Goal: Information Seeking & Learning: Learn about a topic

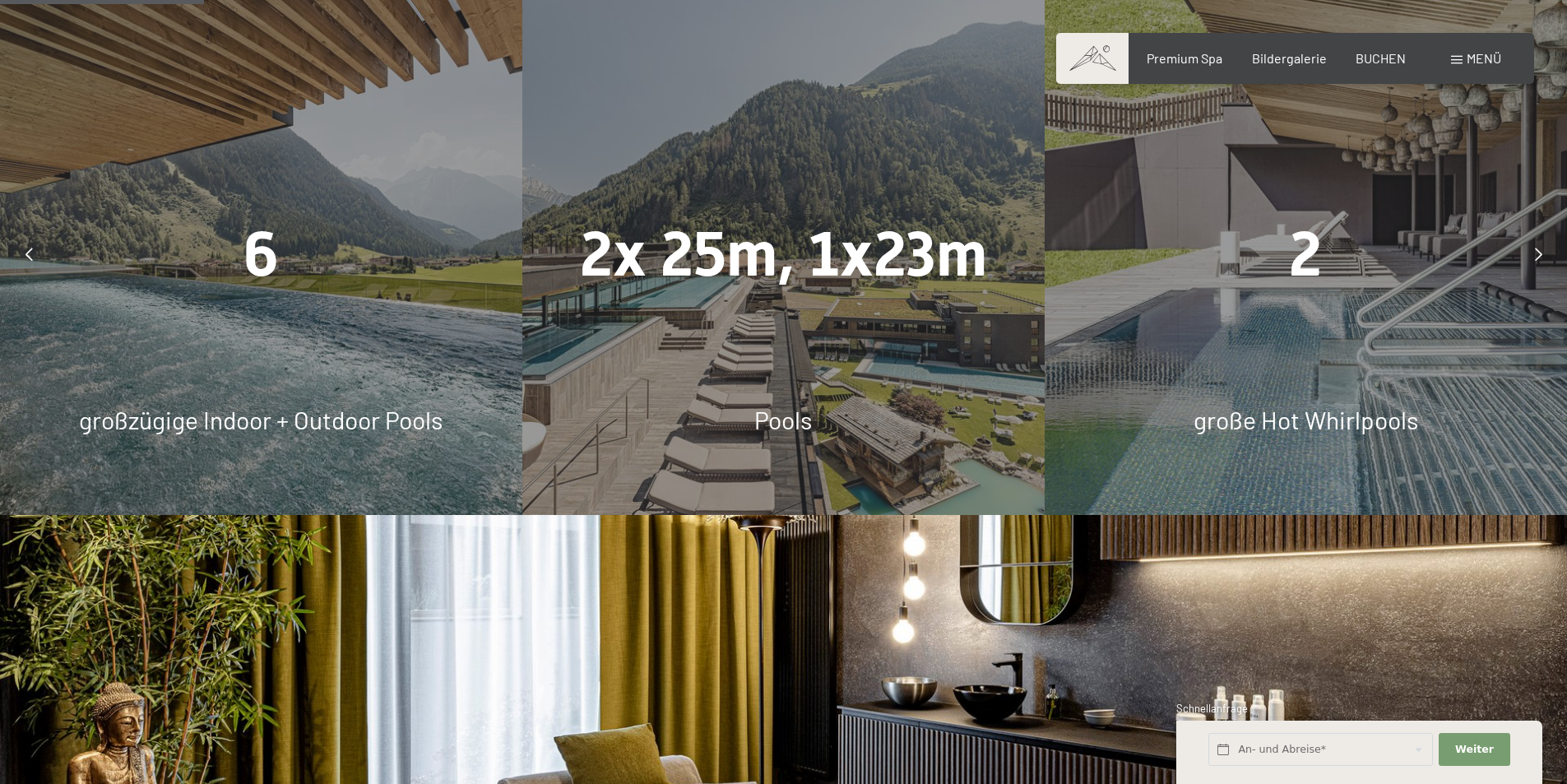
scroll to position [1645, 0]
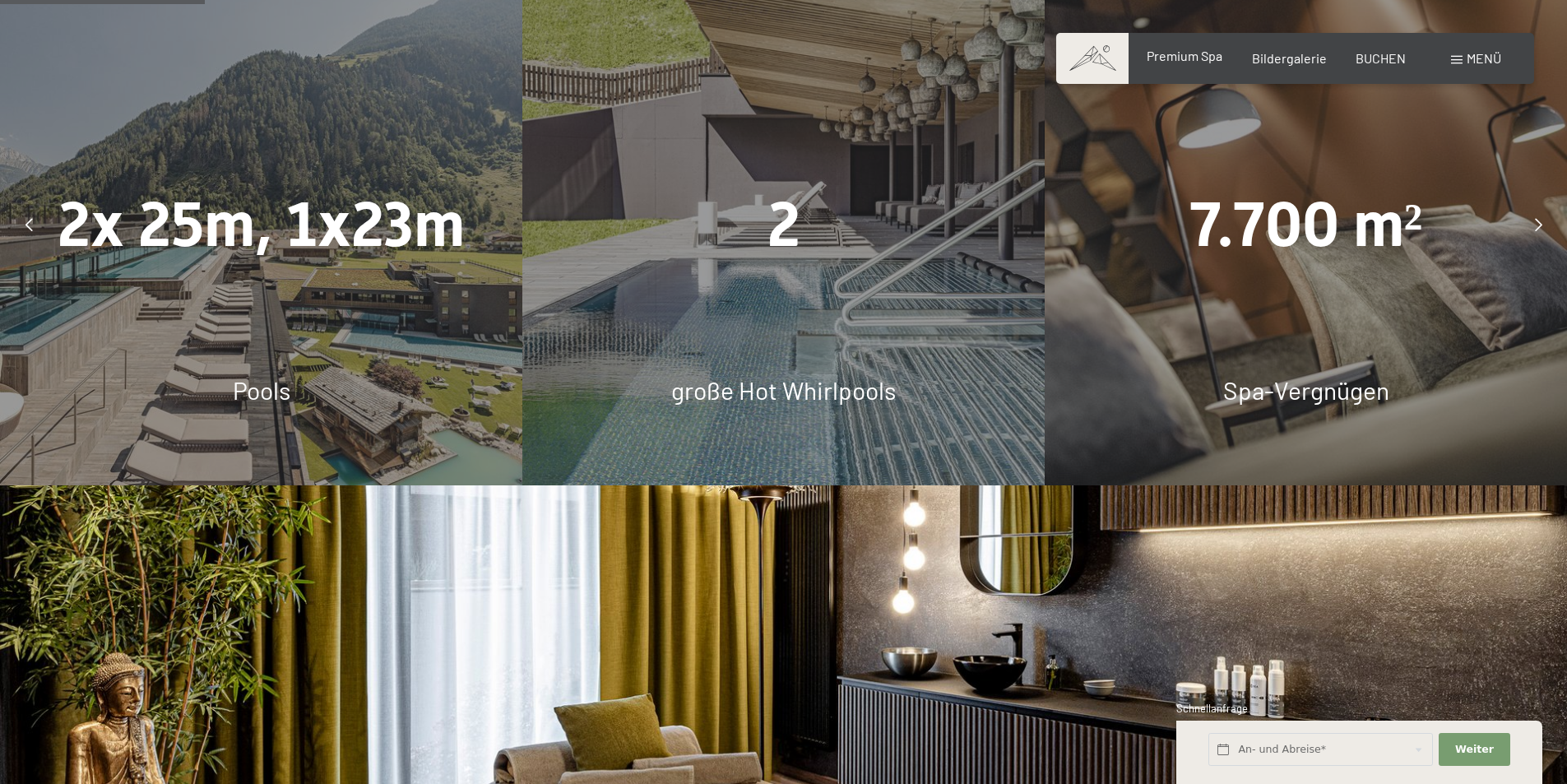
click at [1195, 59] on span "Premium Spa" at bounding box center [1184, 55] width 76 height 16
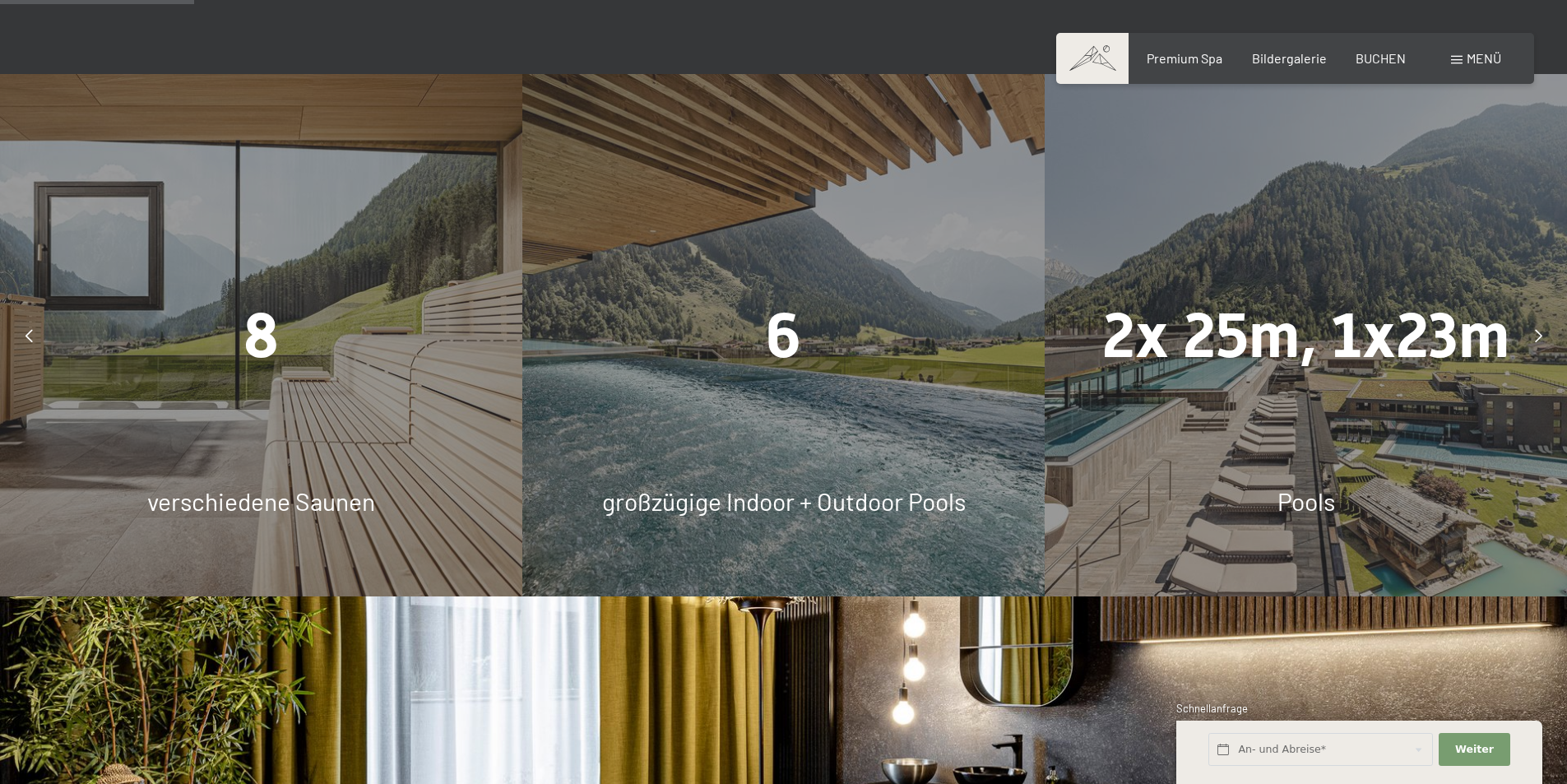
scroll to position [1562, 0]
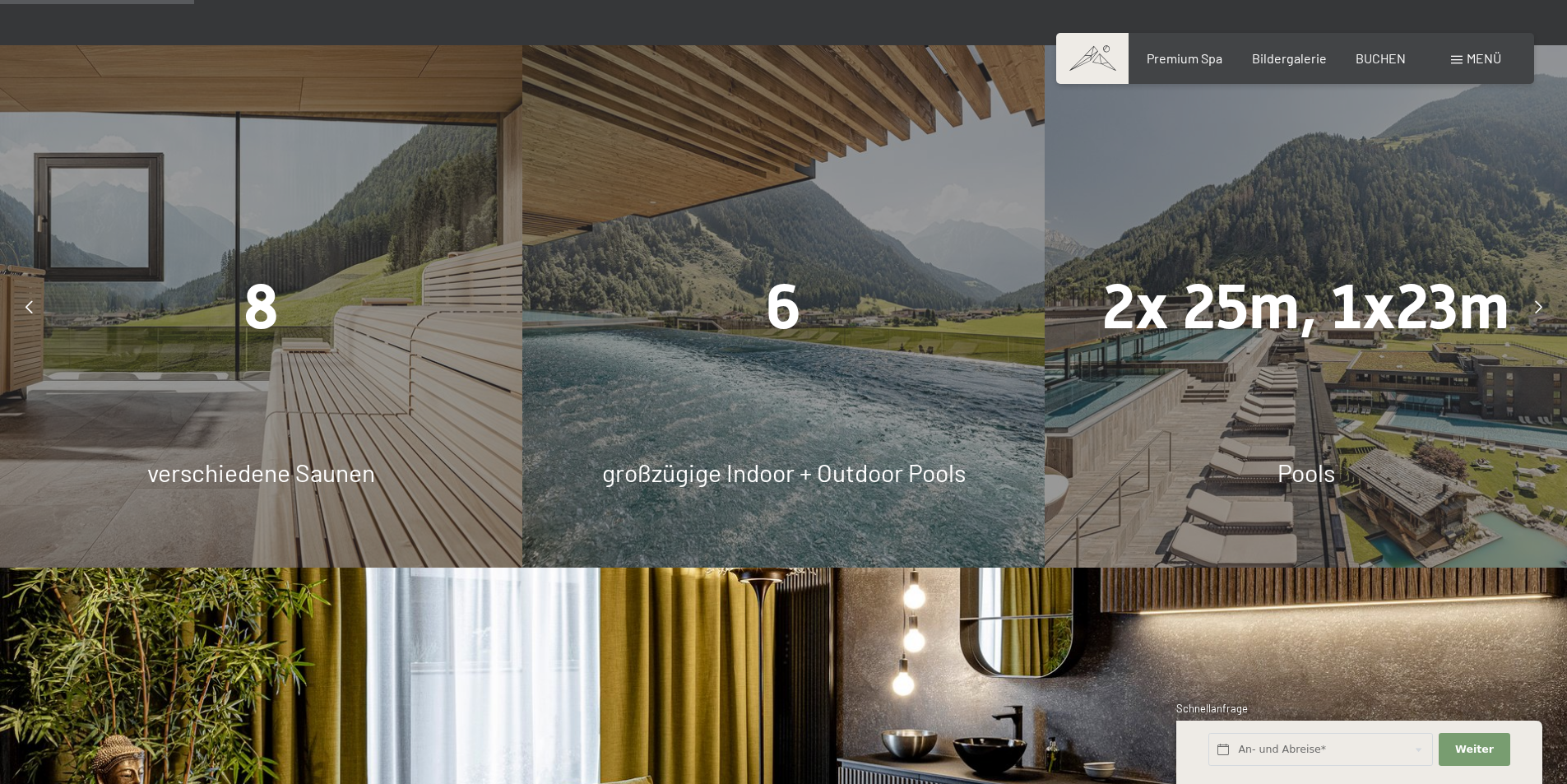
click at [1542, 286] on div at bounding box center [1539, 306] width 41 height 41
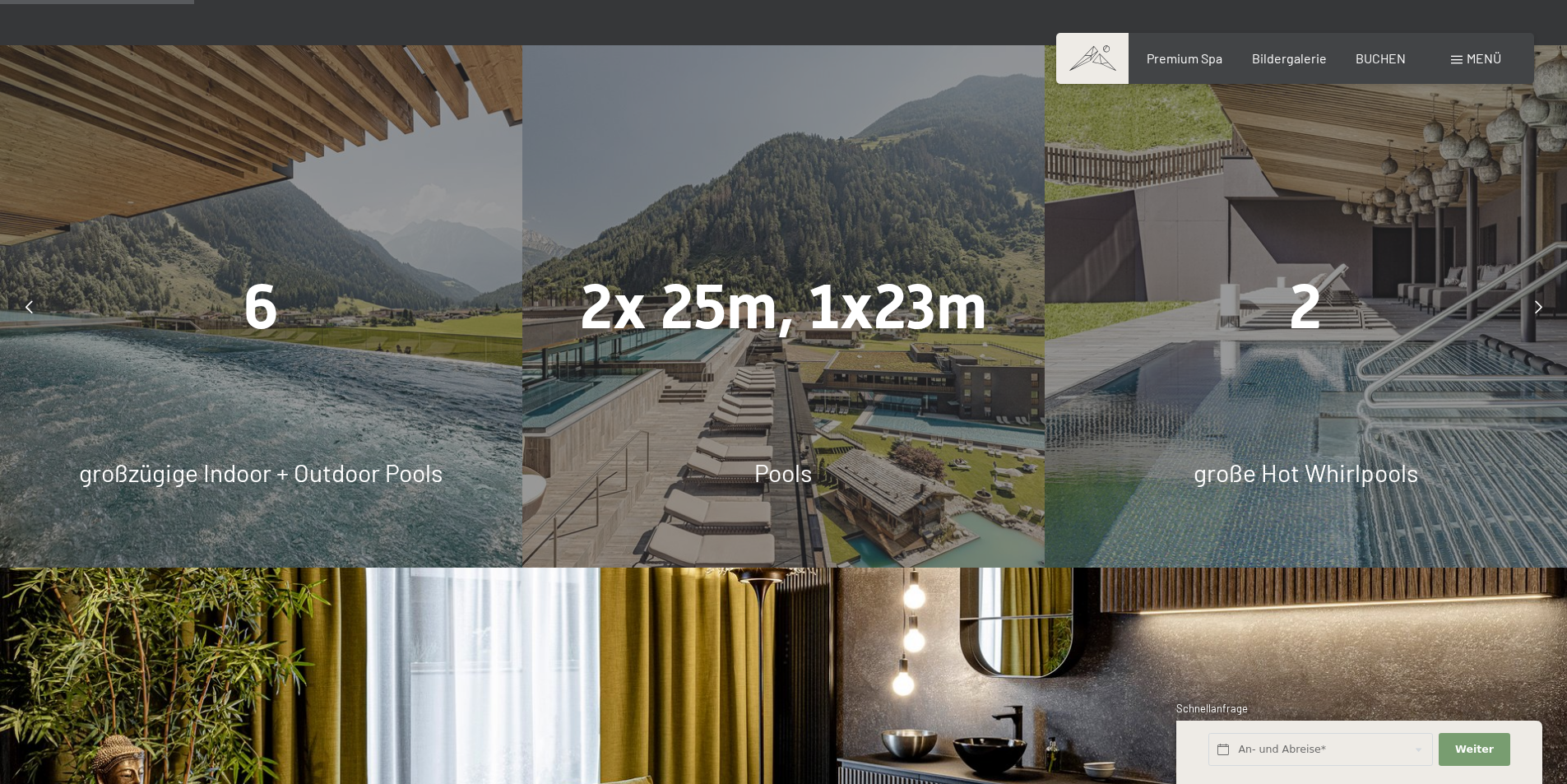
click at [1542, 286] on div at bounding box center [1539, 306] width 41 height 41
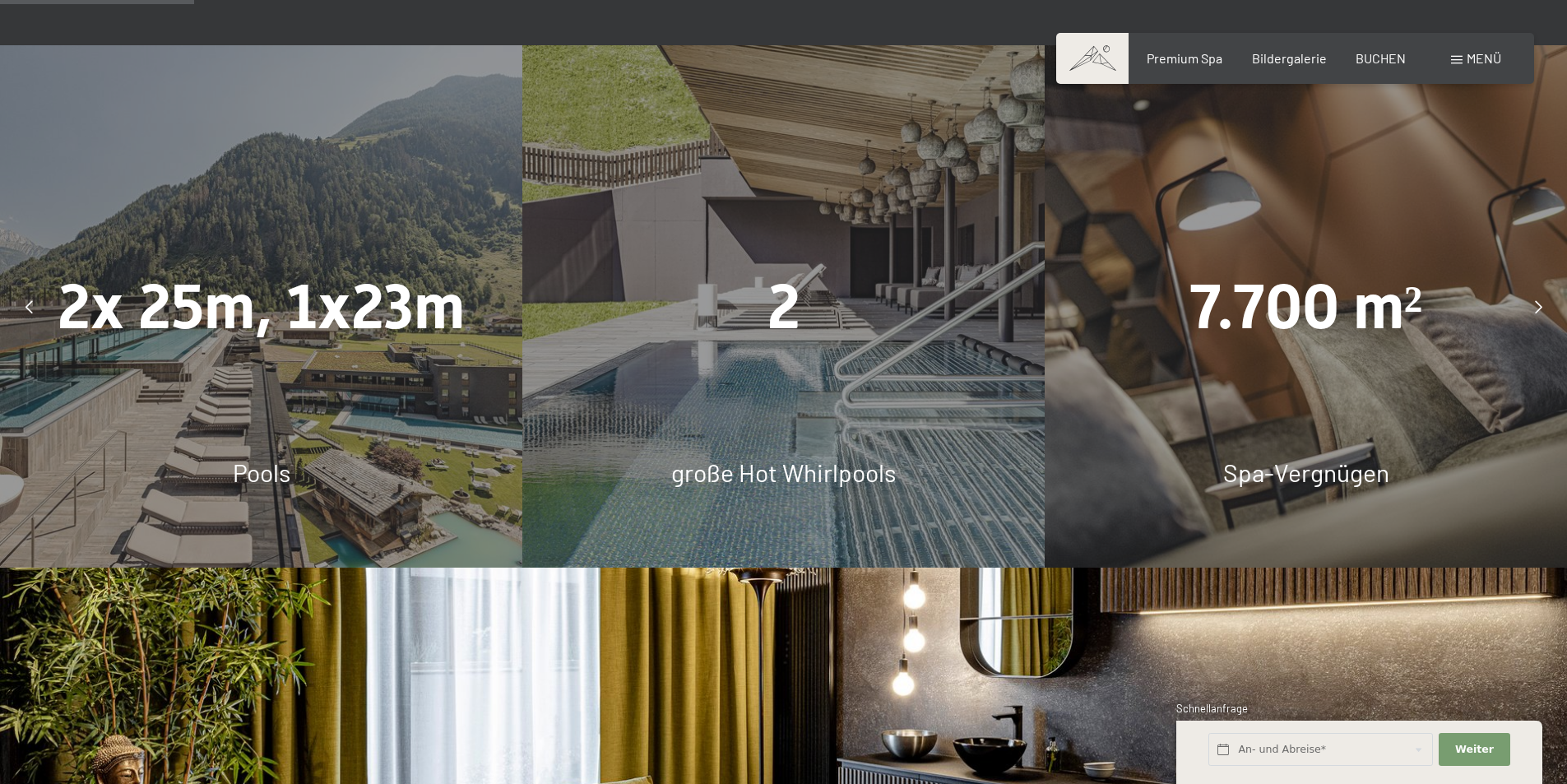
click at [1542, 286] on div at bounding box center [1539, 306] width 41 height 41
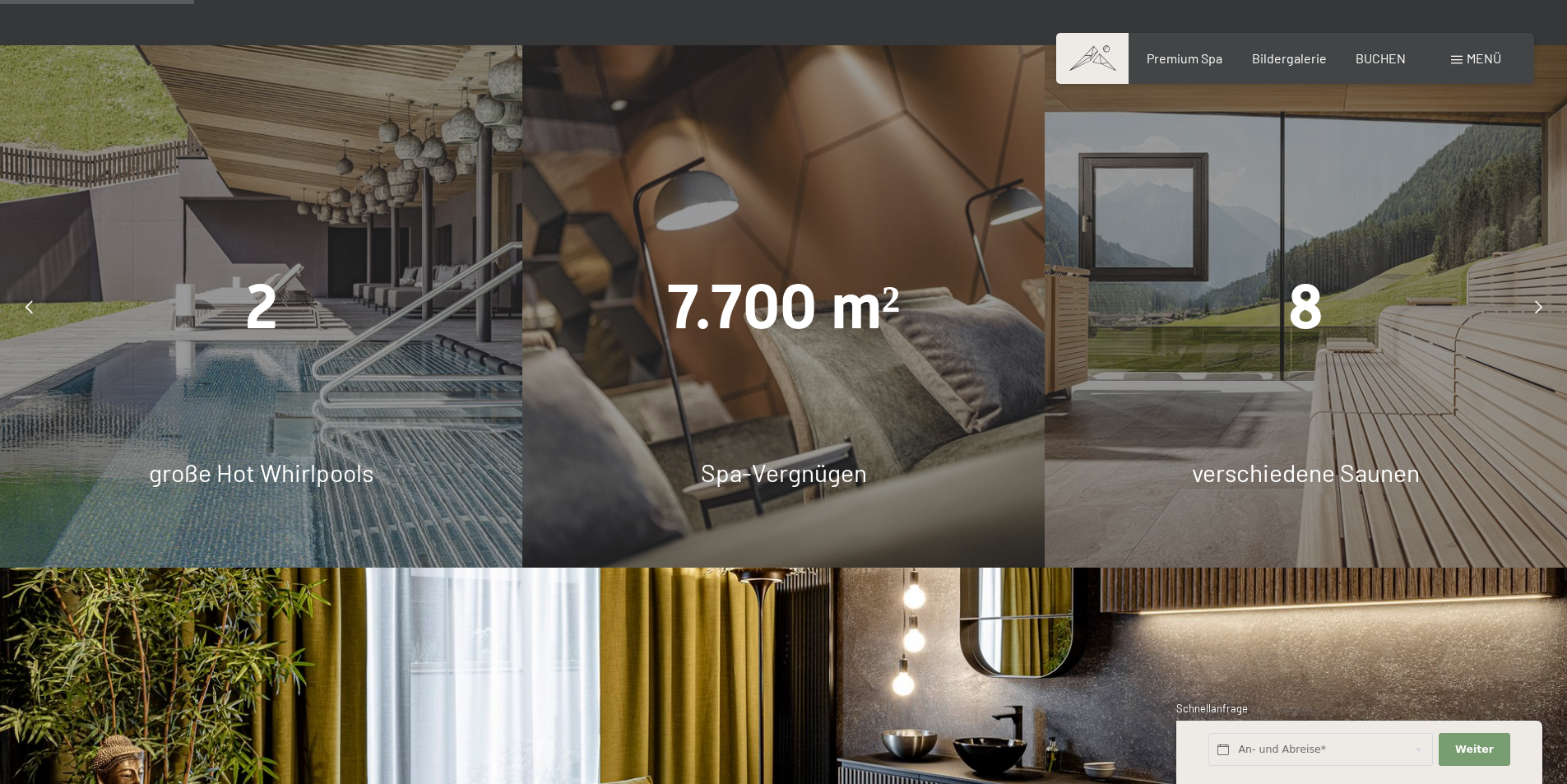
click at [1542, 286] on div at bounding box center [1539, 306] width 41 height 41
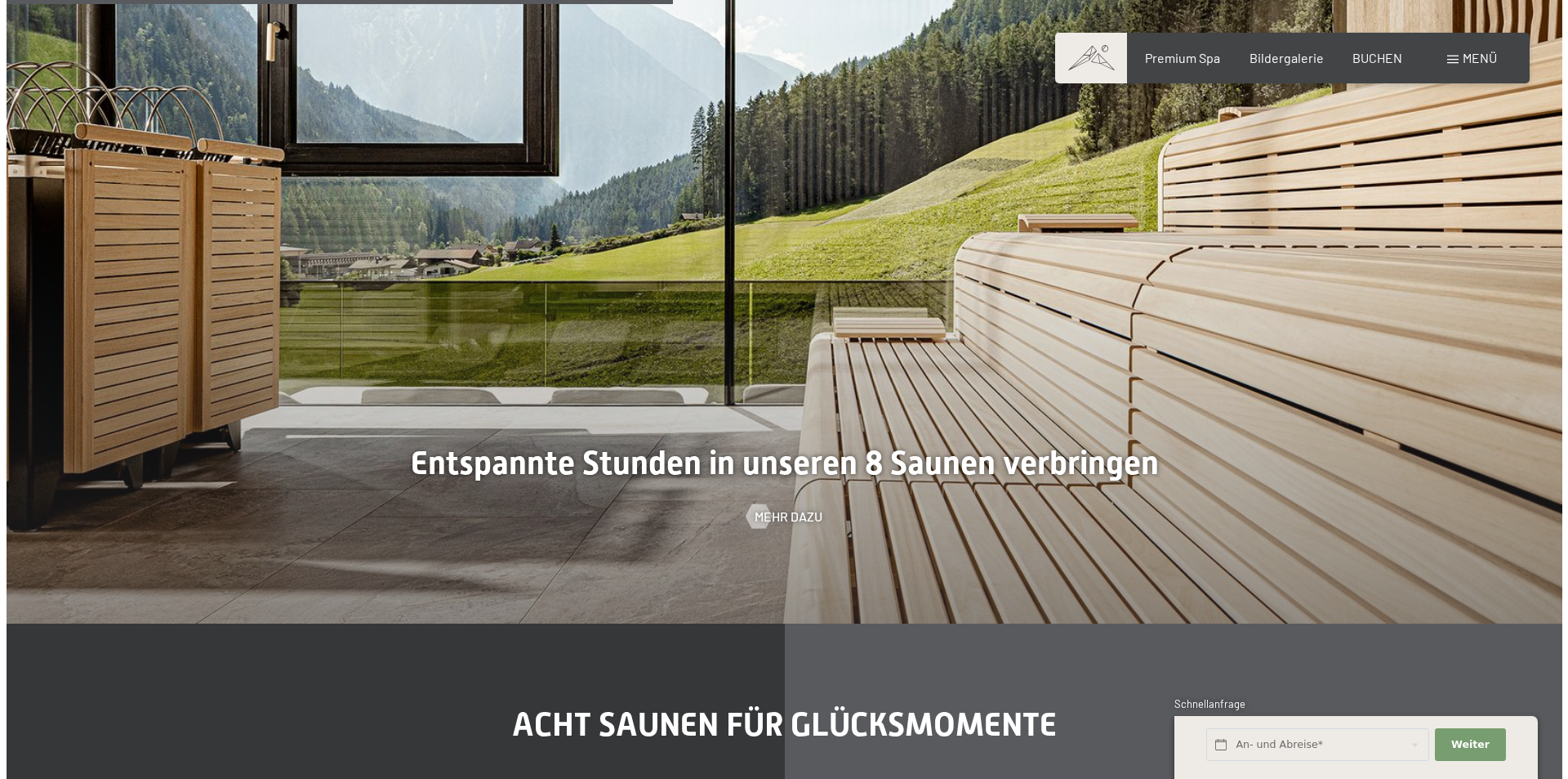
scroll to position [5393, 0]
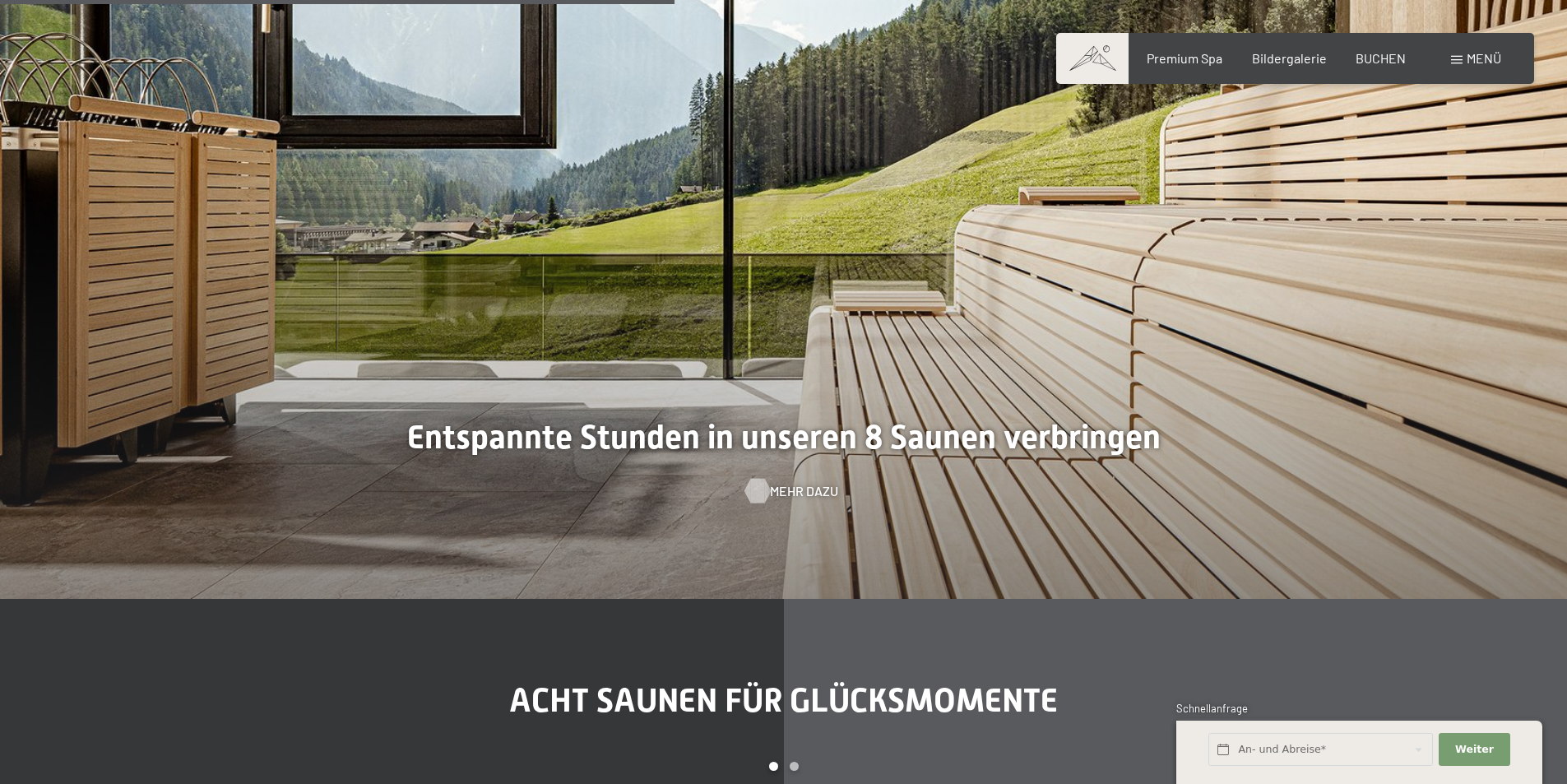
click at [777, 482] on span "Mehr dazu" at bounding box center [804, 491] width 68 height 18
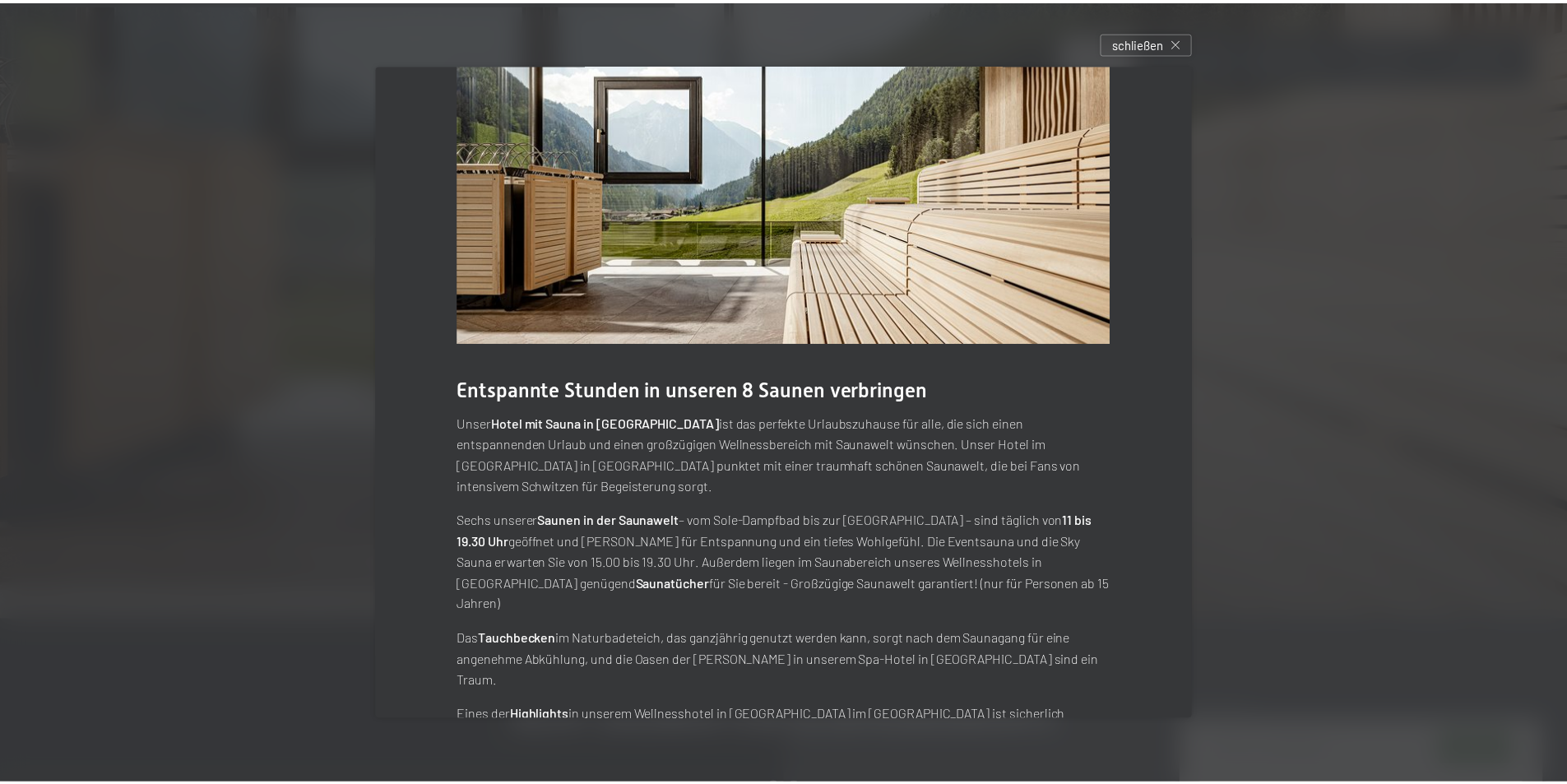
scroll to position [61, 0]
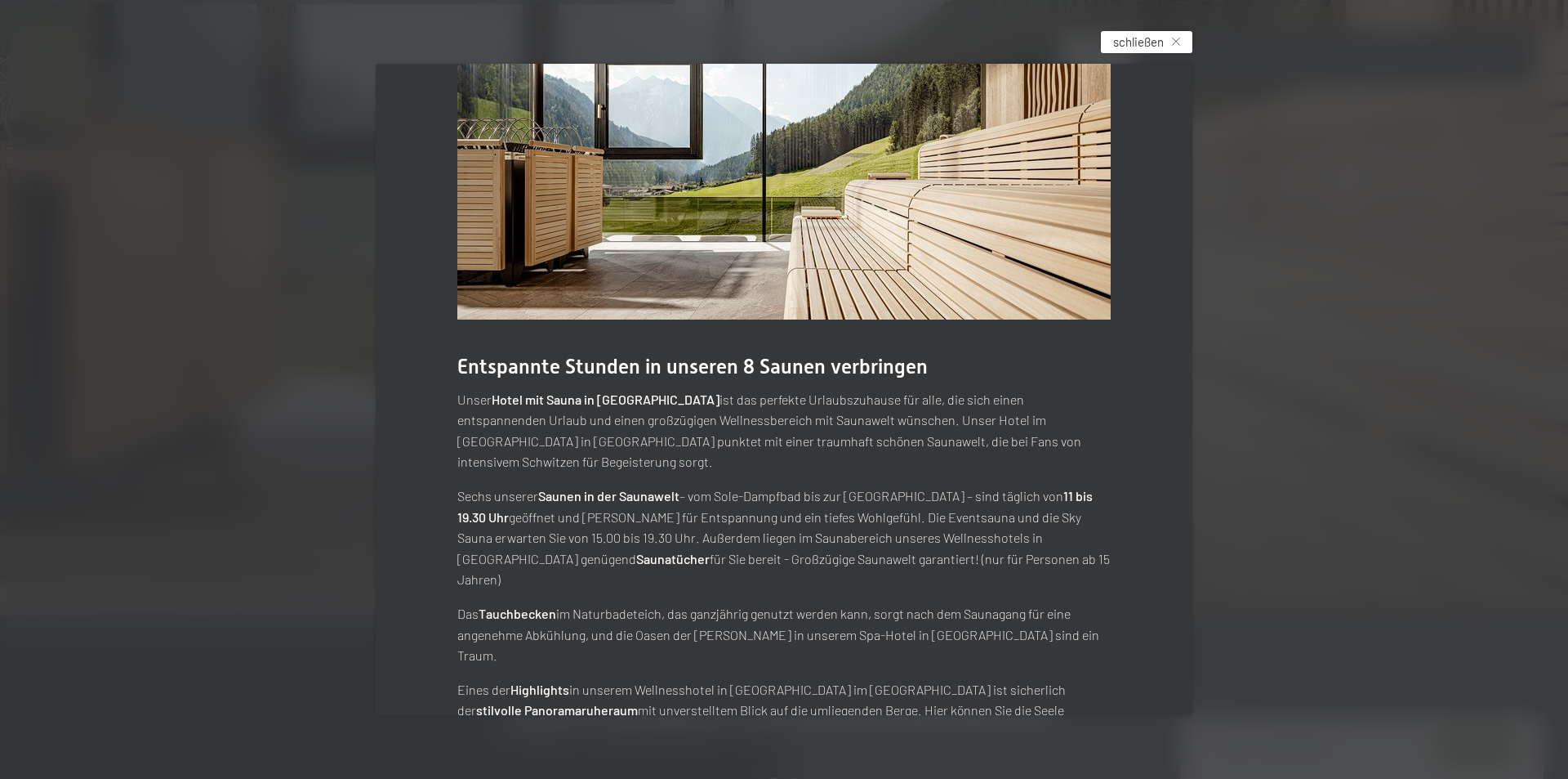
click at [1131, 36] on span "schließen" at bounding box center [1138, 42] width 51 height 17
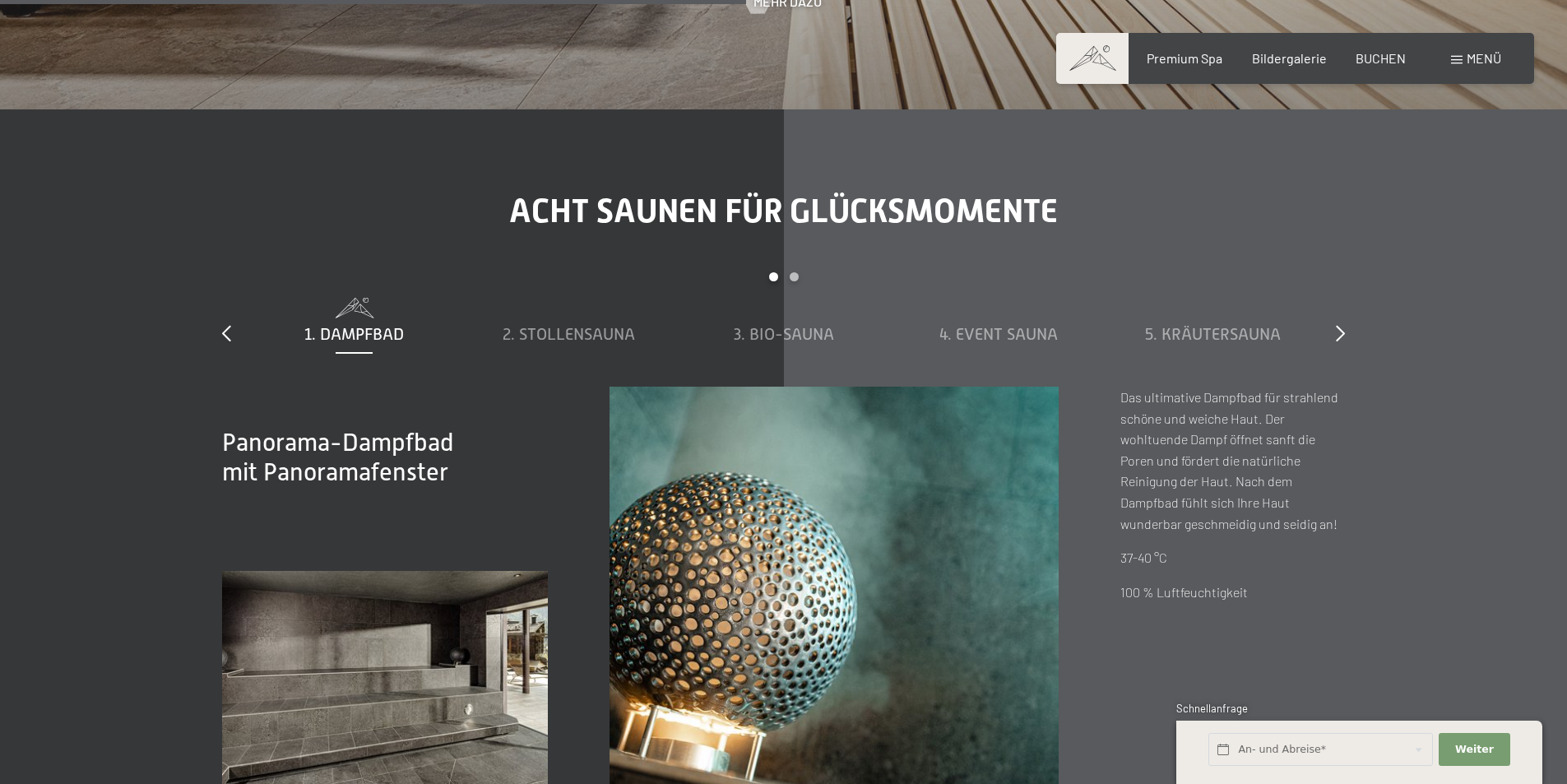
scroll to position [6002, 0]
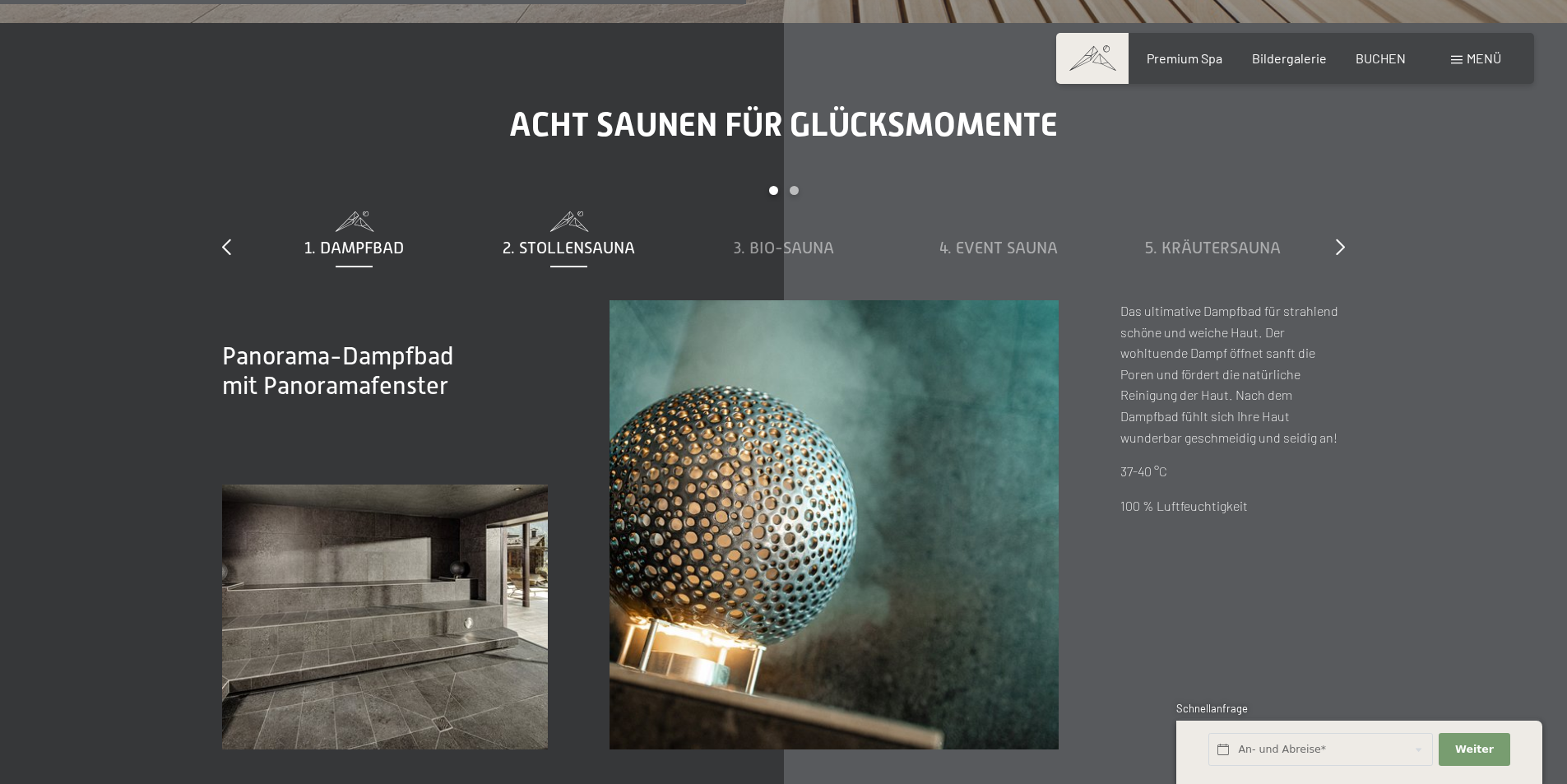
click at [566, 238] on span "2. Stollensauna" at bounding box center [569, 248] width 132 height 18
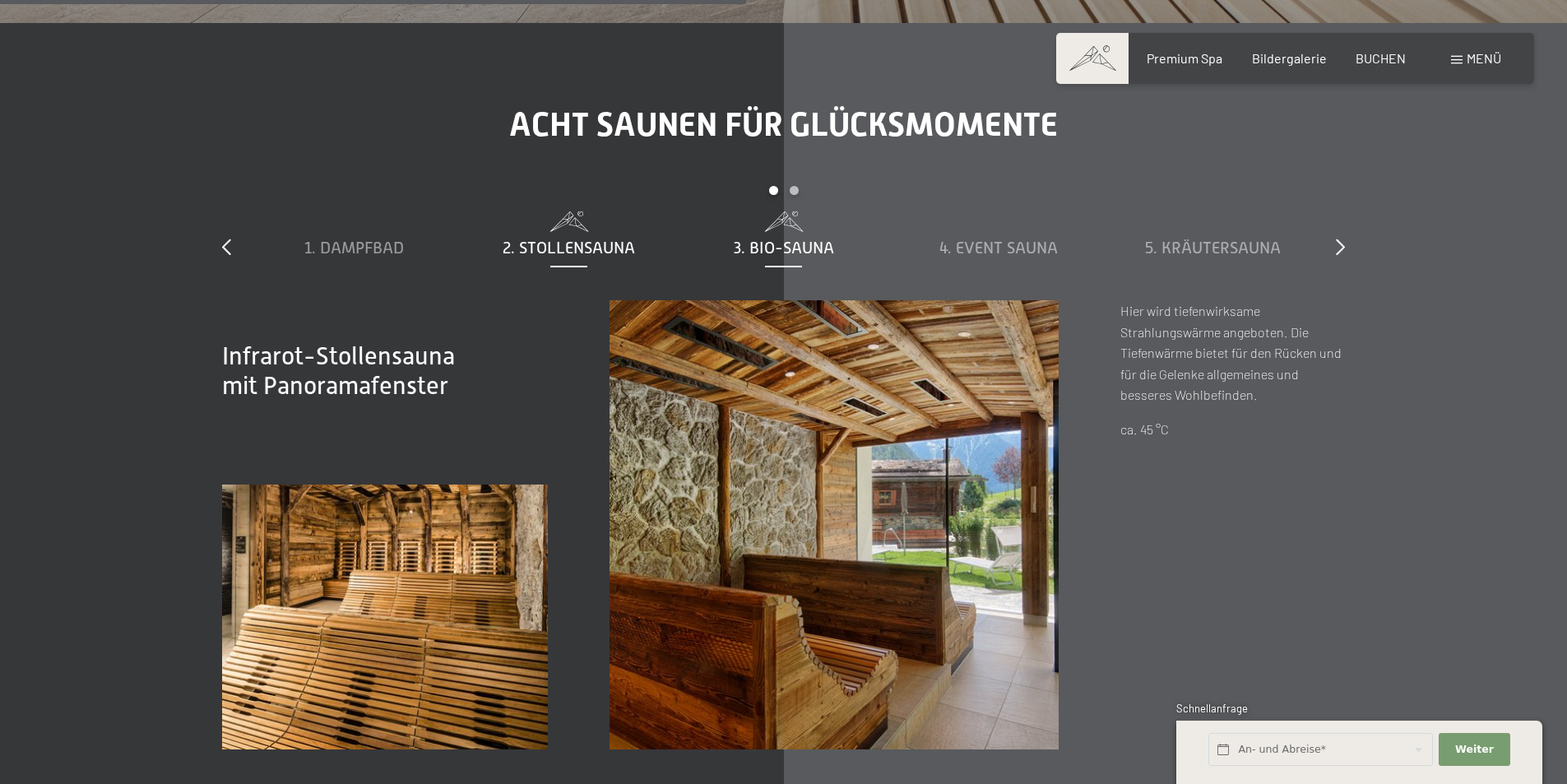
click at [769, 238] on span "3. Bio-Sauna" at bounding box center [784, 248] width 100 height 18
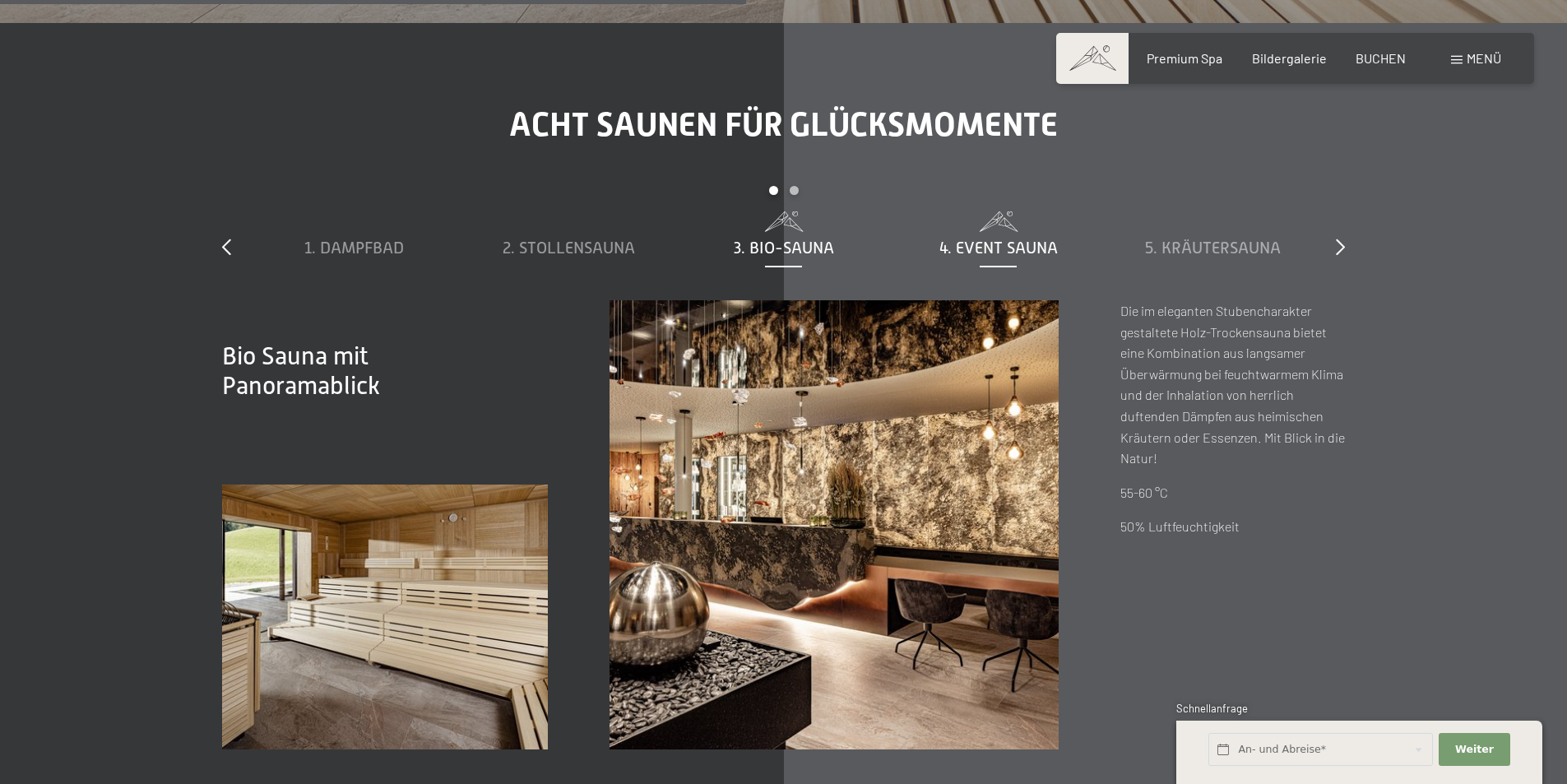
click at [977, 238] on span "4. Event Sauna" at bounding box center [998, 248] width 118 height 18
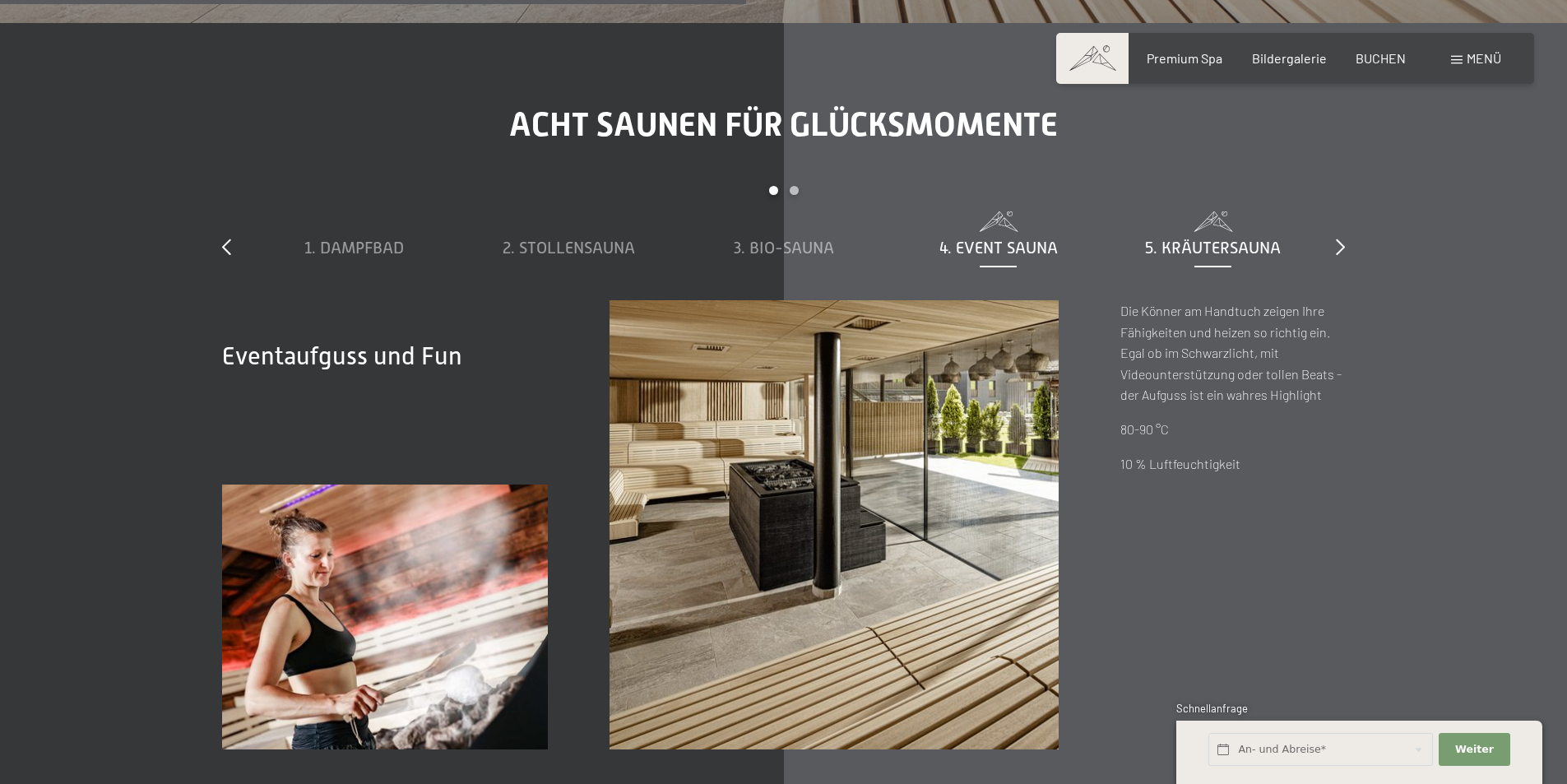
click at [1196, 238] on span "5. Kräutersauna" at bounding box center [1213, 248] width 136 height 18
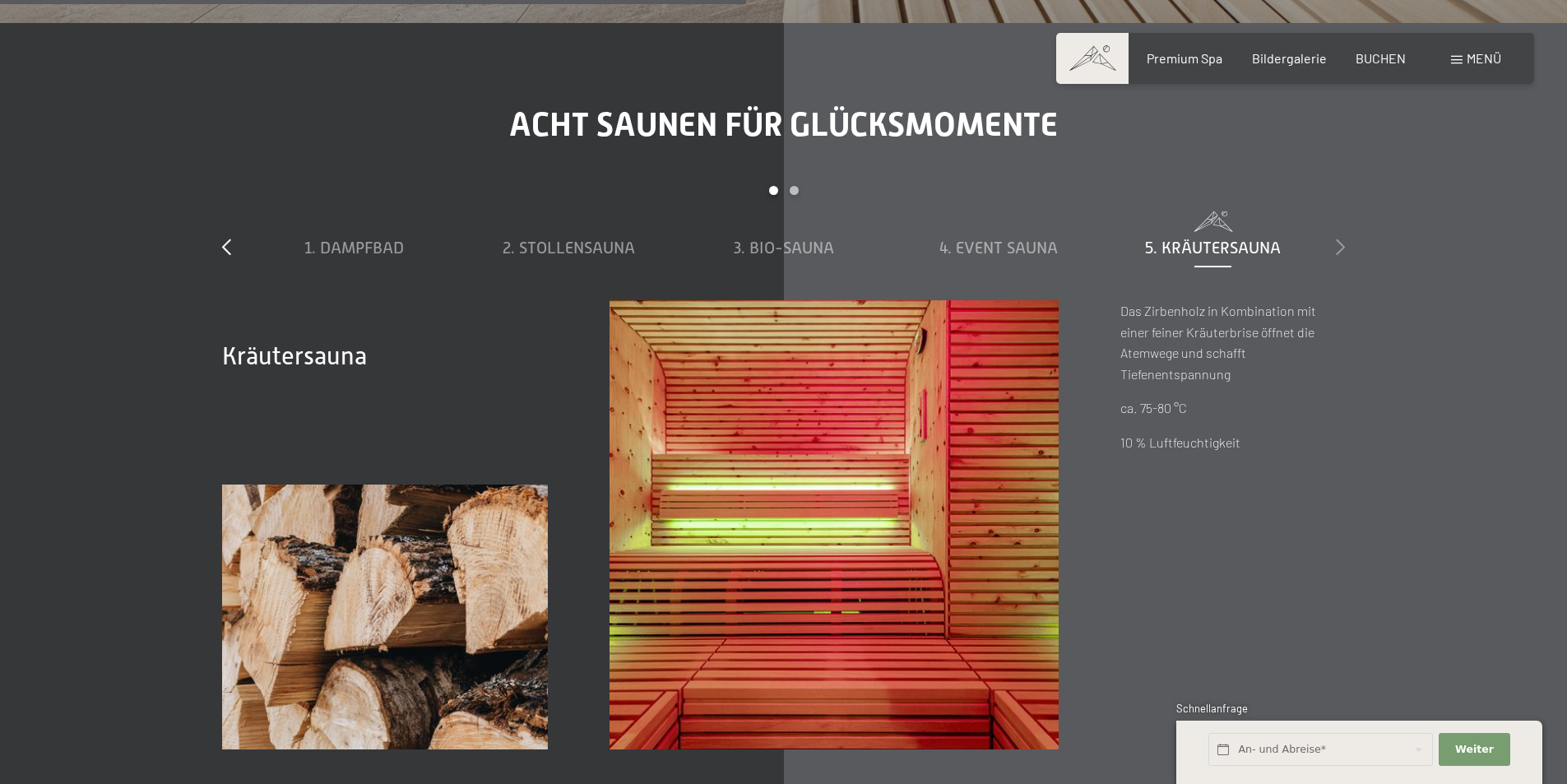
click at [1342, 236] on div at bounding box center [1340, 247] width 9 height 23
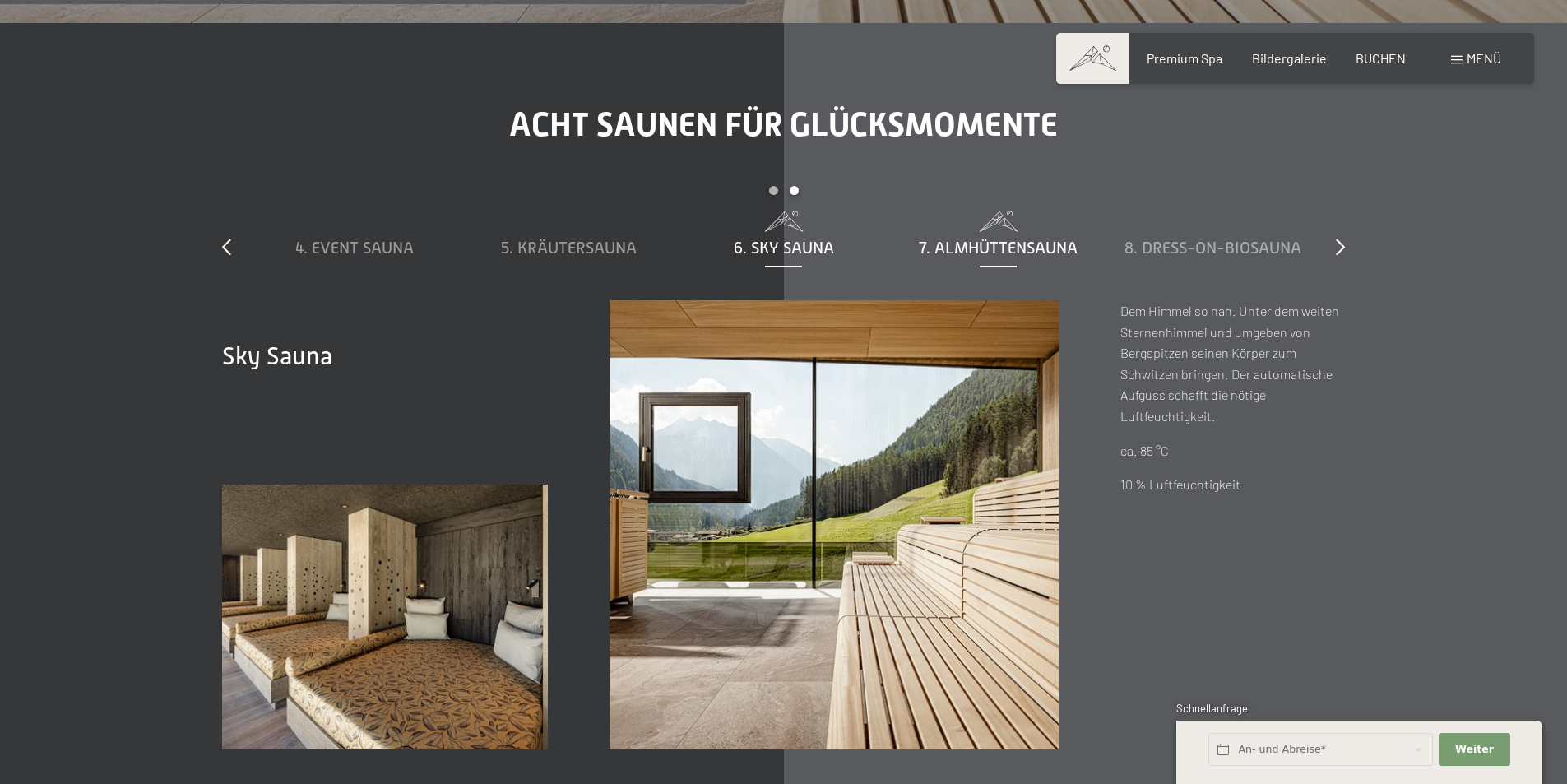
click at [1035, 238] on span "7. Almhüttensauna" at bounding box center [998, 248] width 159 height 18
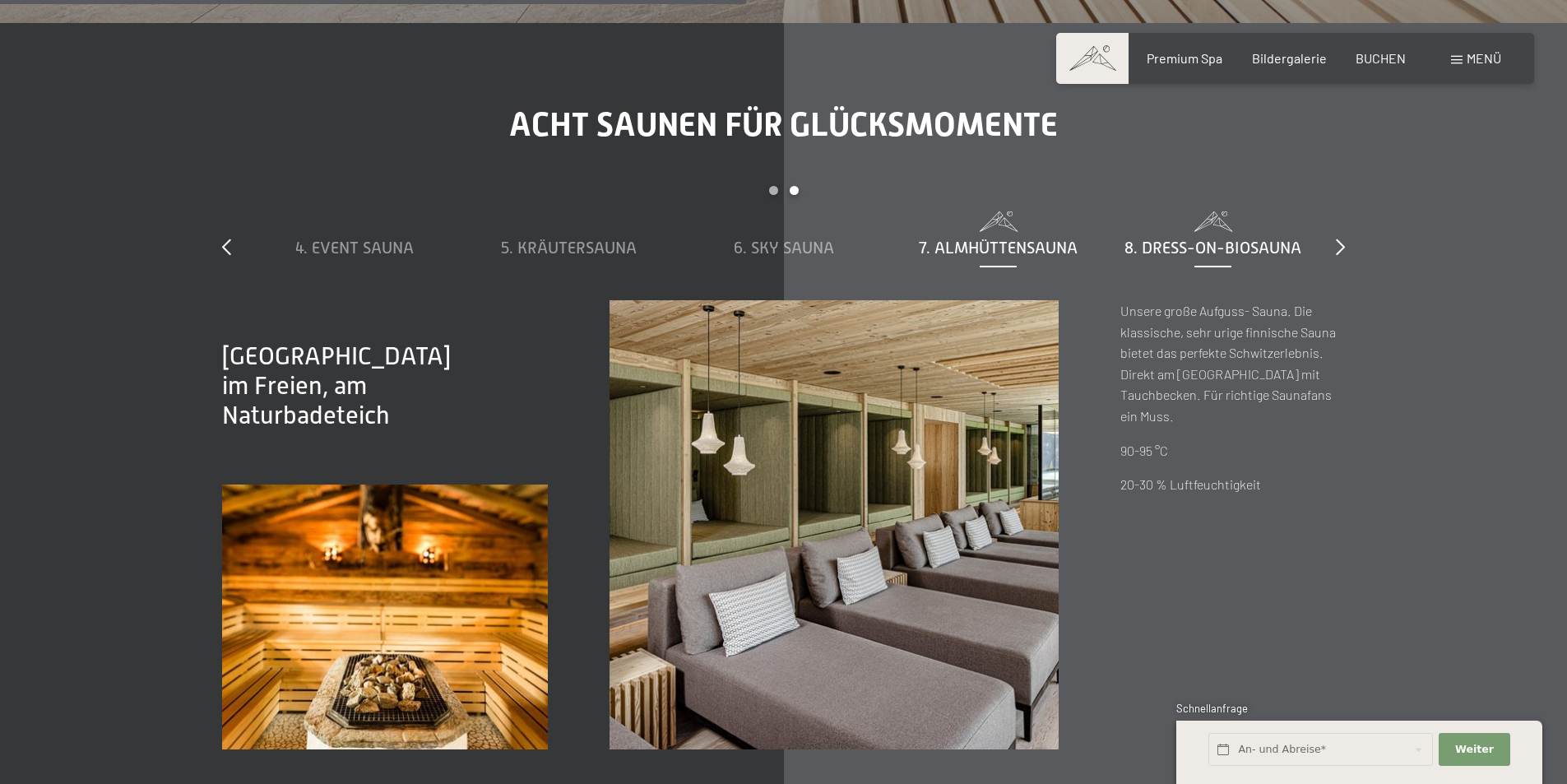
click at [1139, 236] on div "8. Dress-on-Biosauna" at bounding box center [1213, 247] width 198 height 23
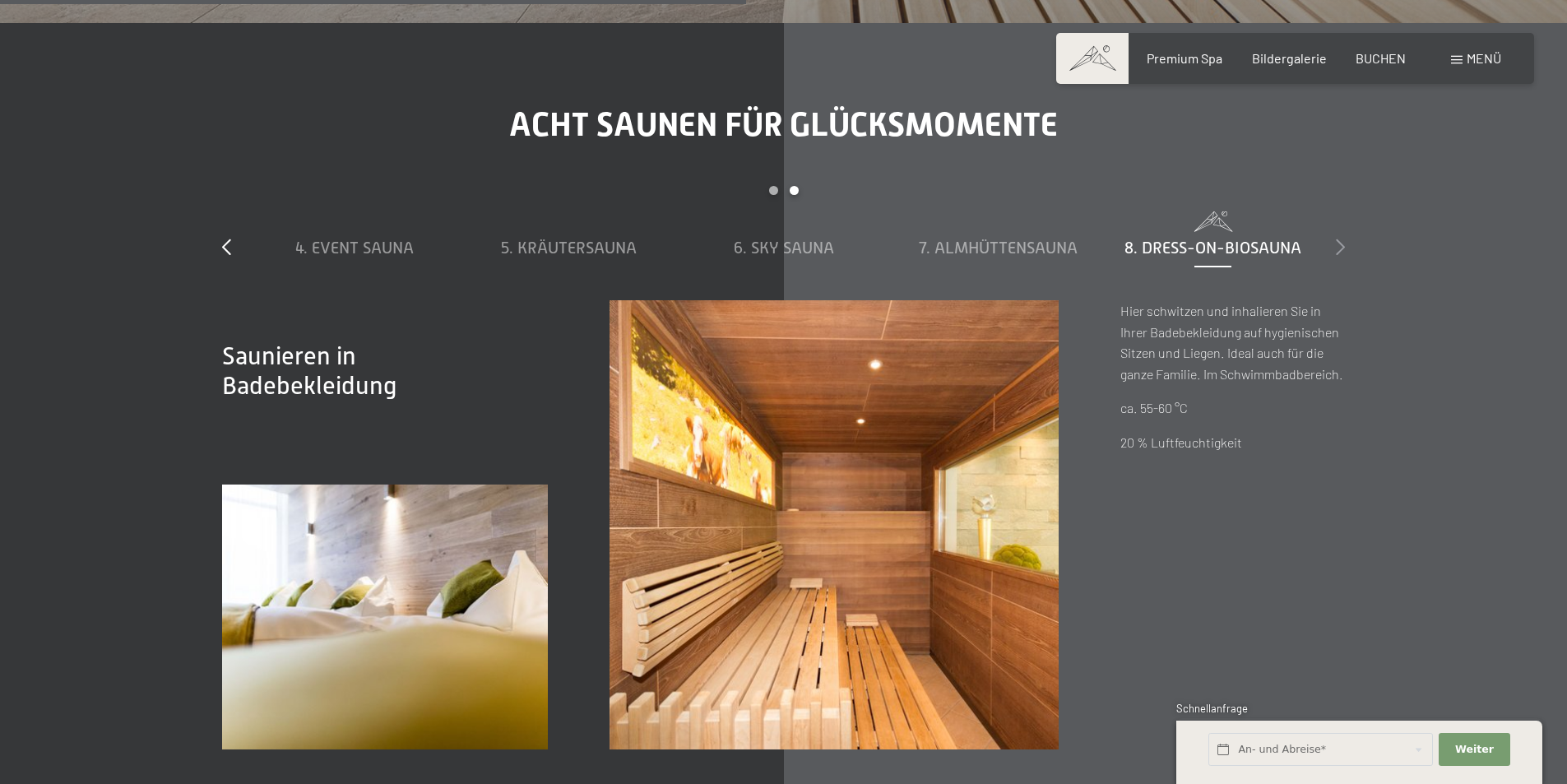
click at [1337, 238] on icon at bounding box center [1340, 247] width 9 height 17
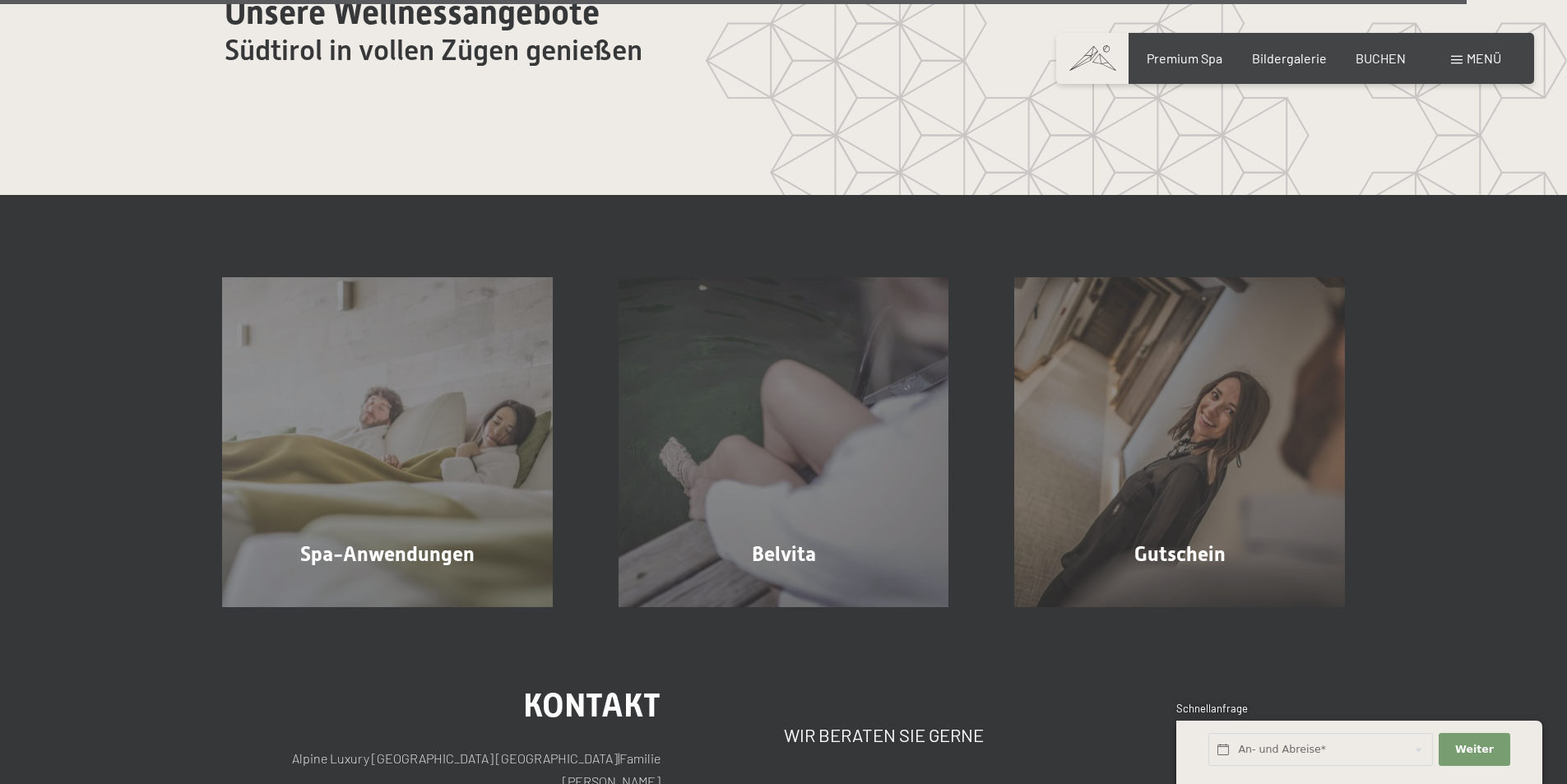
scroll to position [10526, 0]
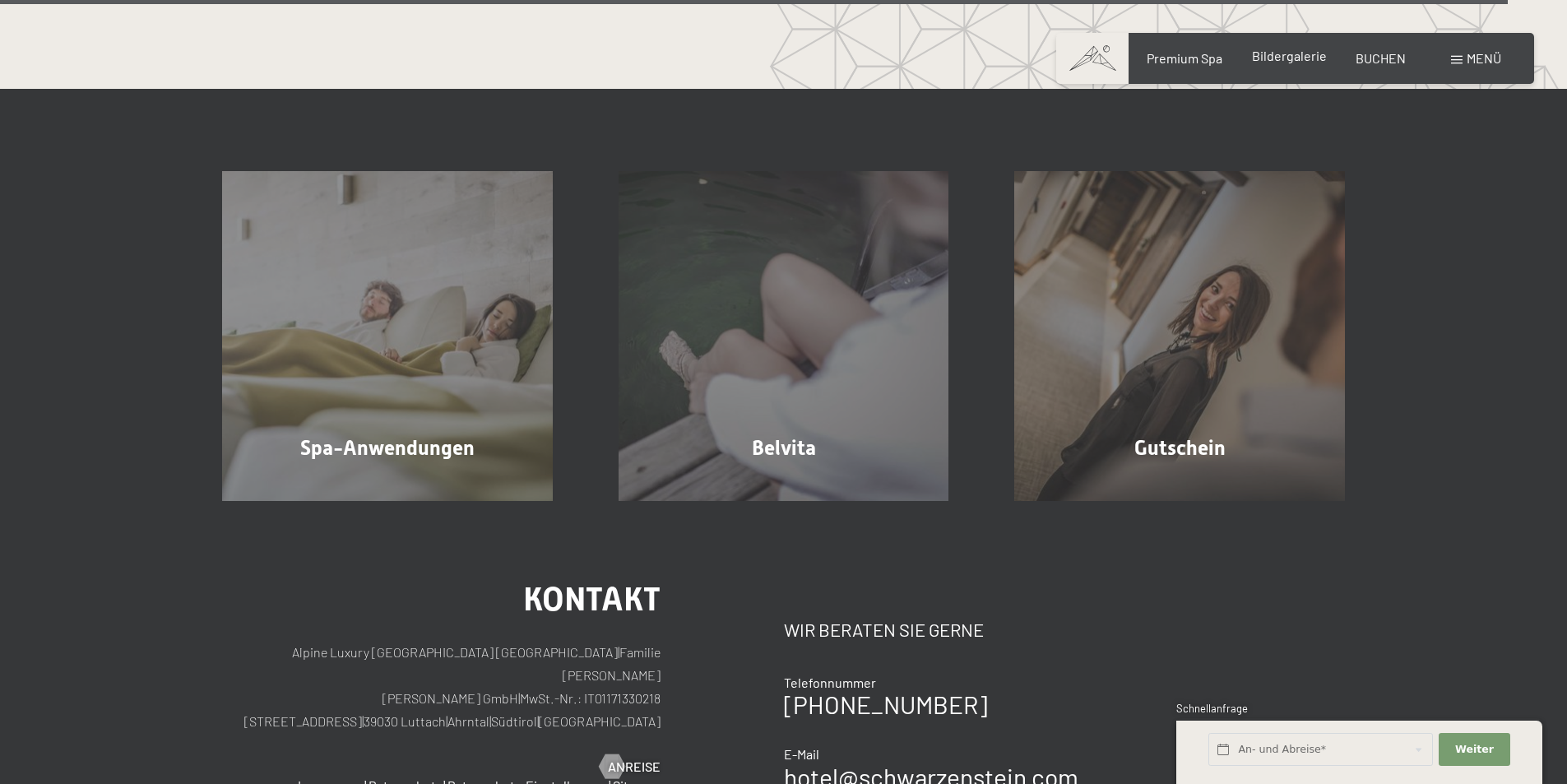
click at [1272, 60] on span "Bildergalerie" at bounding box center [1290, 55] width 75 height 16
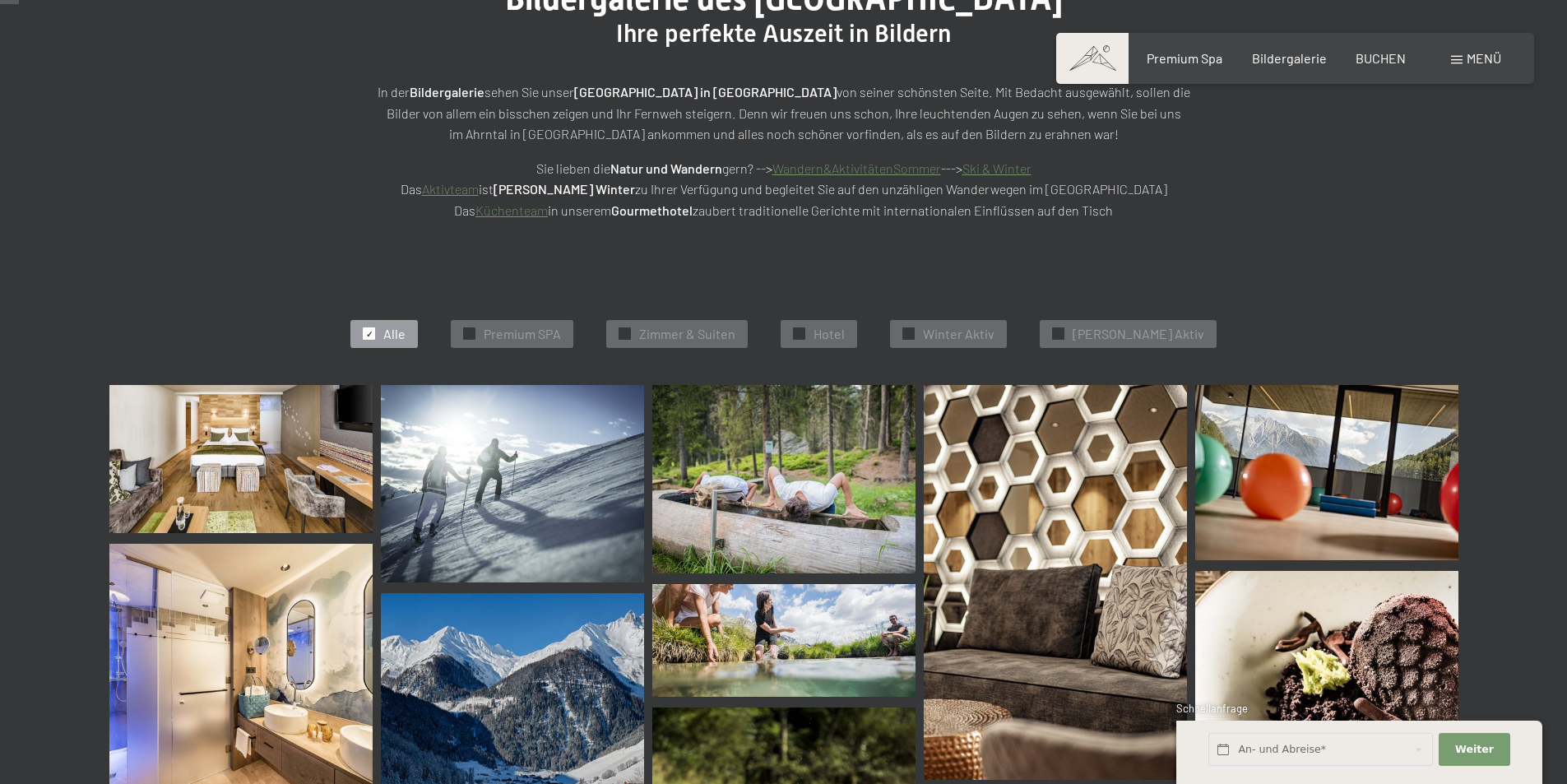
click at [375, 337] on div at bounding box center [368, 333] width 12 height 12
click at [473, 333] on span "✓" at bounding box center [469, 334] width 6 height 12
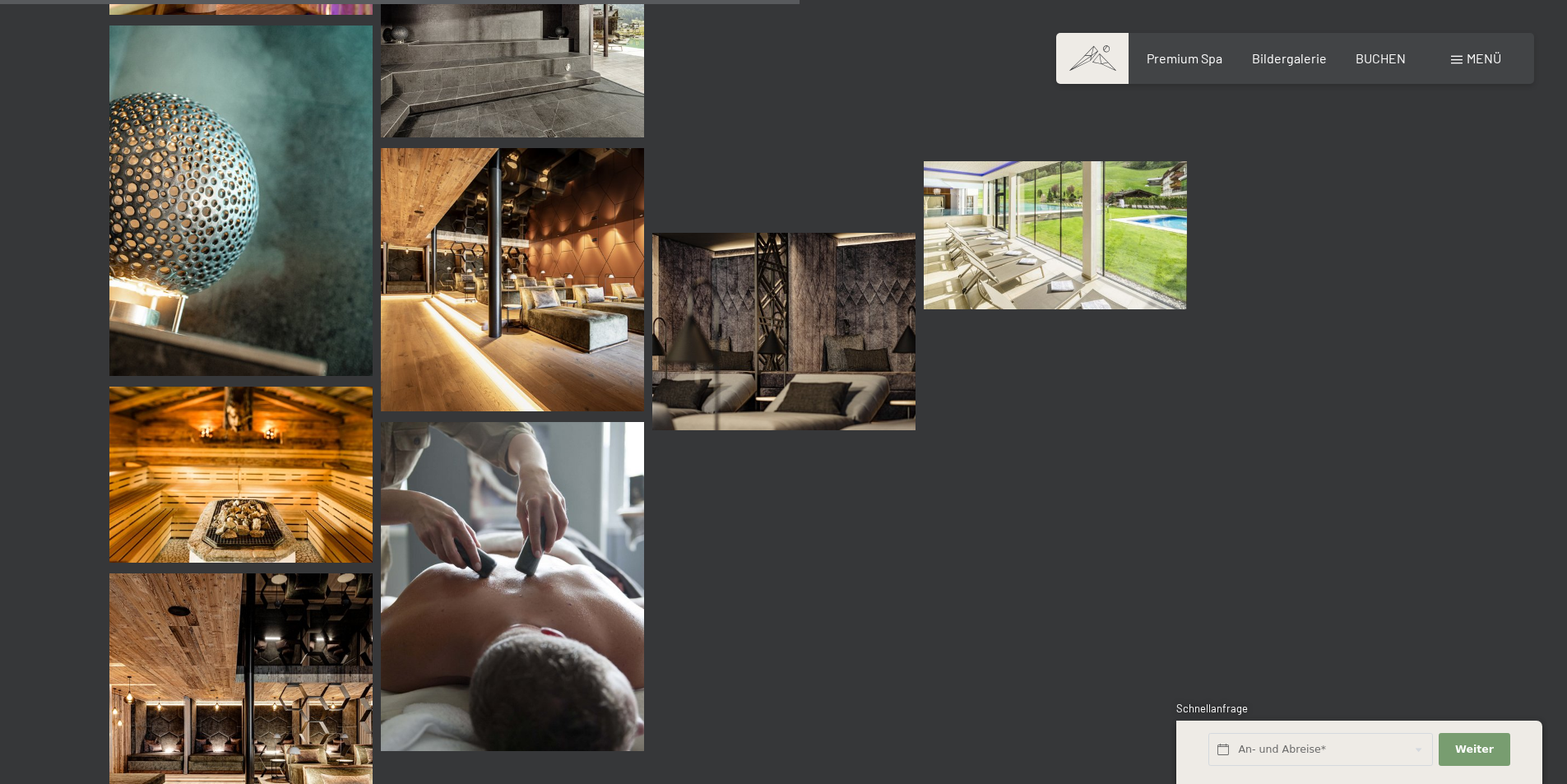
scroll to position [1812, 0]
